Goal: Find specific page/section

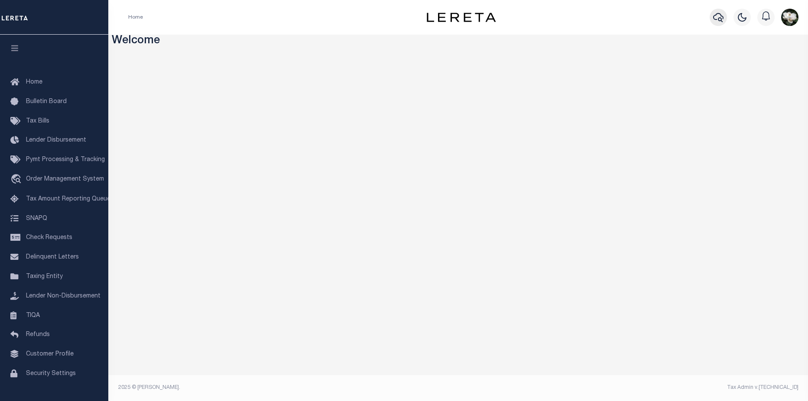
click at [713, 16] on icon "button" at bounding box center [718, 17] width 10 height 10
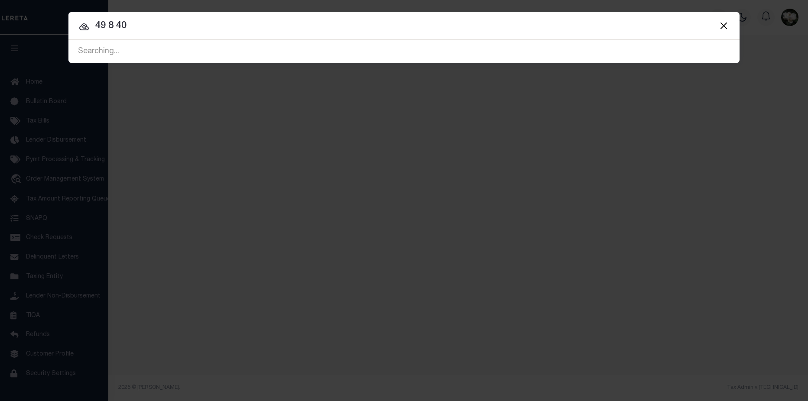
type input "49 8 40"
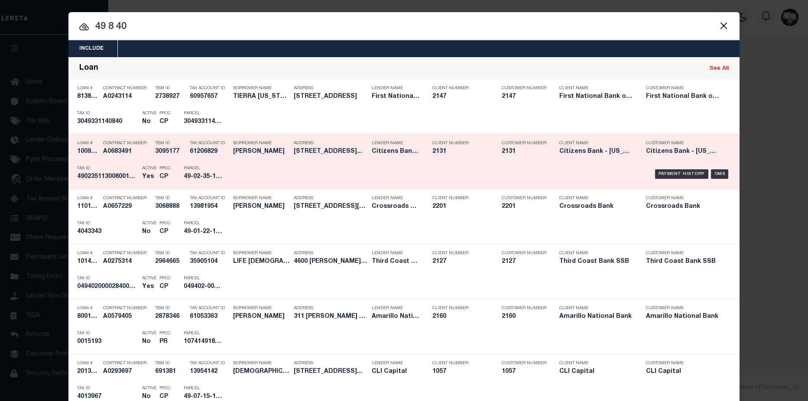
click at [414, 151] on h5 "Citizens Bank - [US_STATE]" at bounding box center [396, 151] width 48 height 7
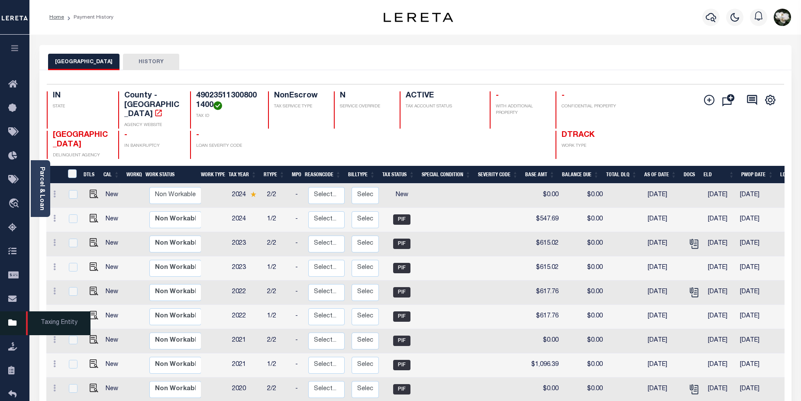
click at [8, 326] on icon at bounding box center [15, 323] width 14 height 11
